Goal: Information Seeking & Learning: Learn about a topic

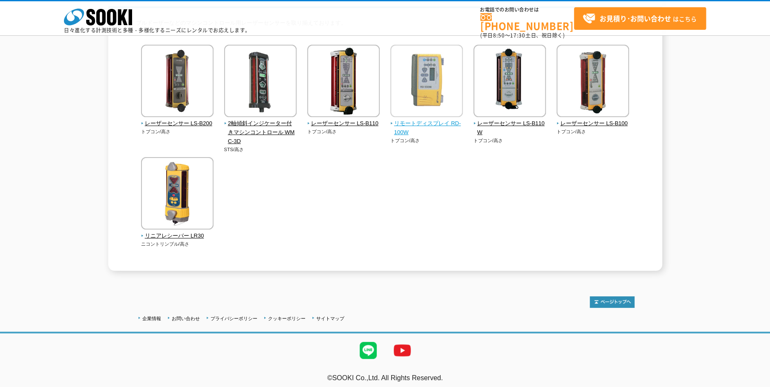
scroll to position [93, 0]
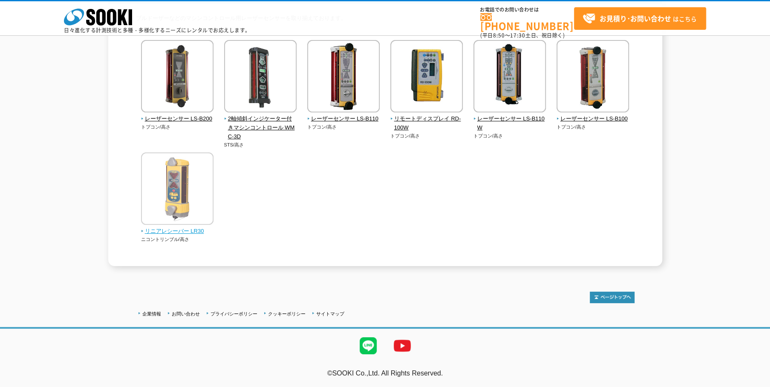
click at [177, 190] on img at bounding box center [177, 190] width 72 height 75
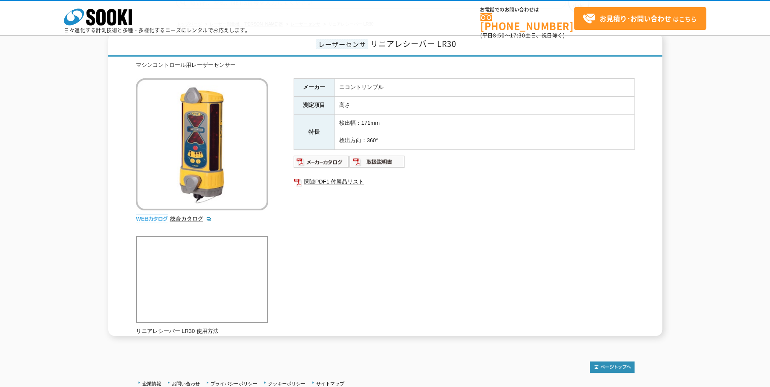
scroll to position [81, 0]
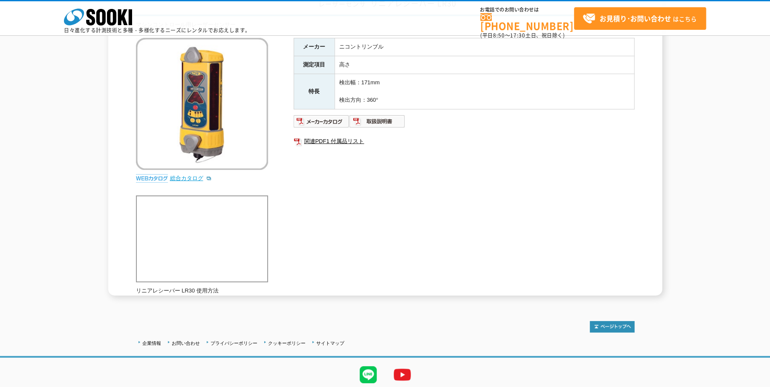
click at [186, 178] on link "総合カタログ" at bounding box center [191, 178] width 42 height 6
click at [323, 120] on img at bounding box center [322, 122] width 56 height 14
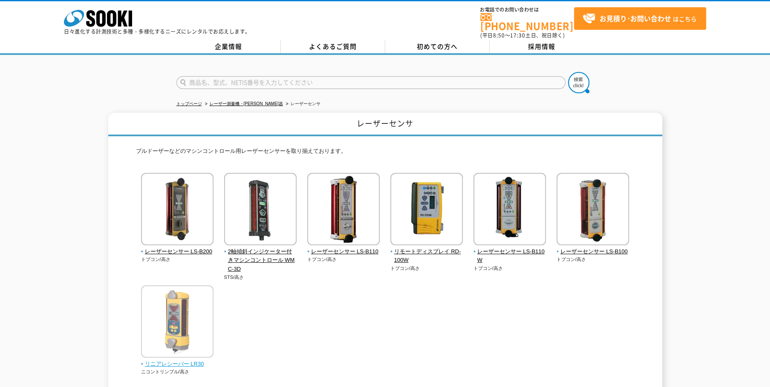
click at [173, 330] on img at bounding box center [177, 323] width 72 height 75
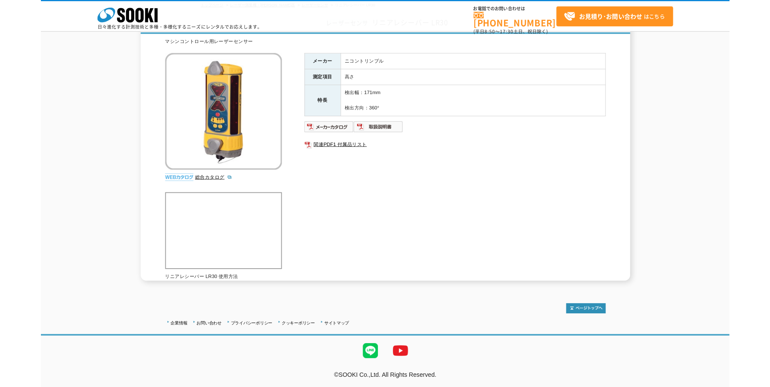
scroll to position [110, 0]
